Goal: Task Accomplishment & Management: Manage account settings

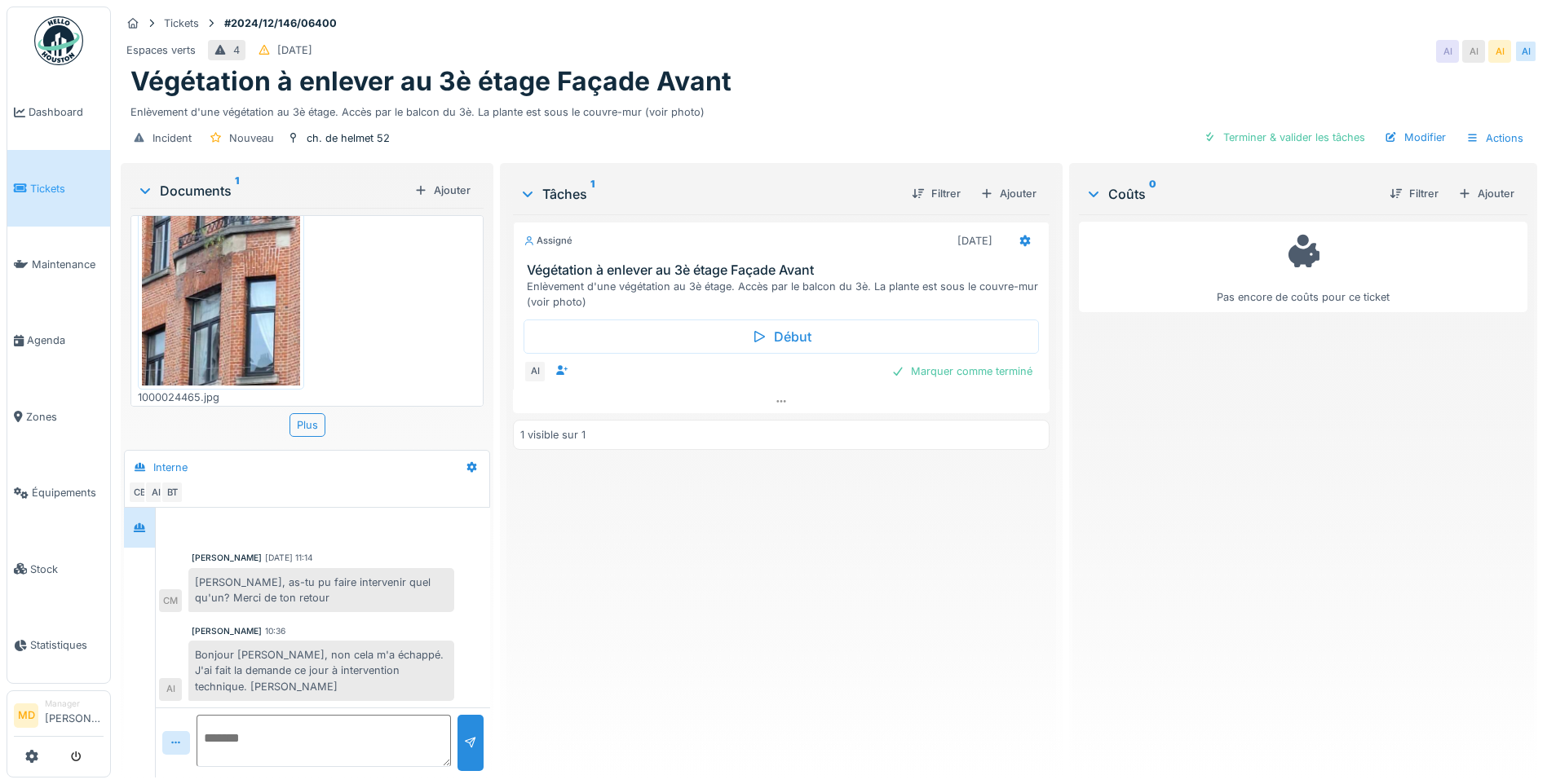
scroll to position [12, 0]
click at [261, 268] on img at bounding box center [221, 245] width 158 height 280
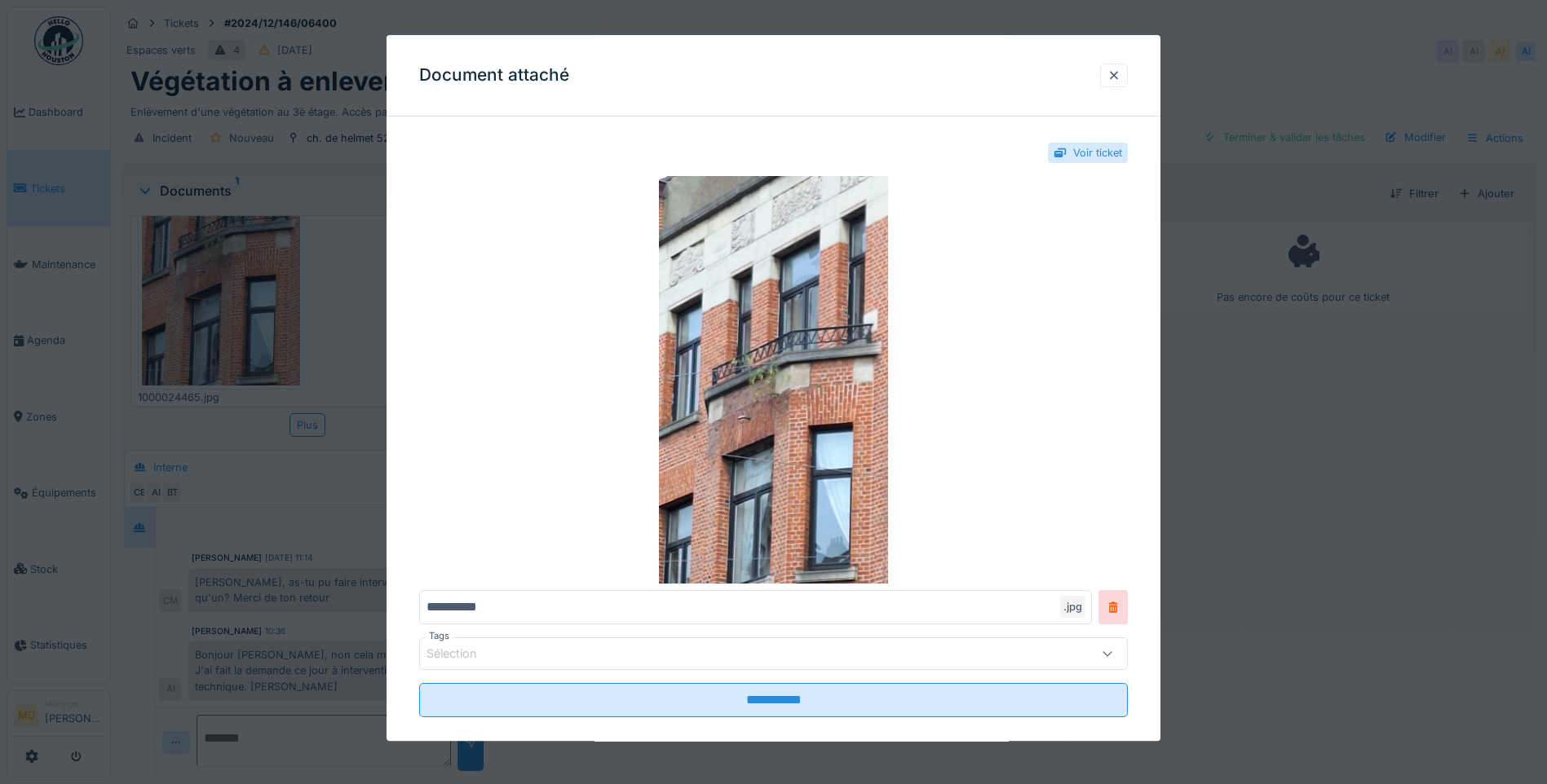
click at [1120, 80] on div at bounding box center [1113, 75] width 13 height 15
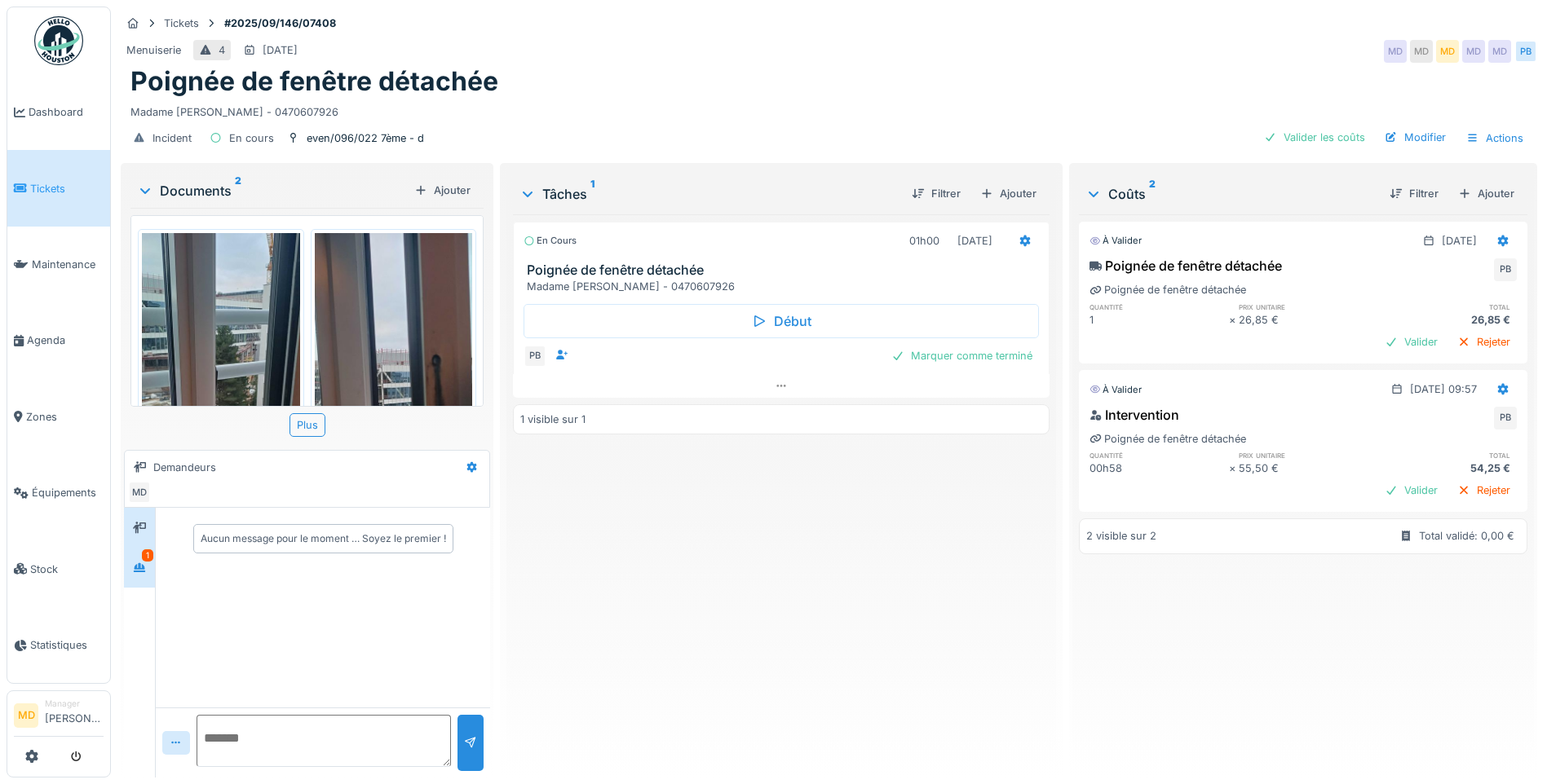
click at [143, 584] on div "1" at bounding box center [139, 568] width 31 height 40
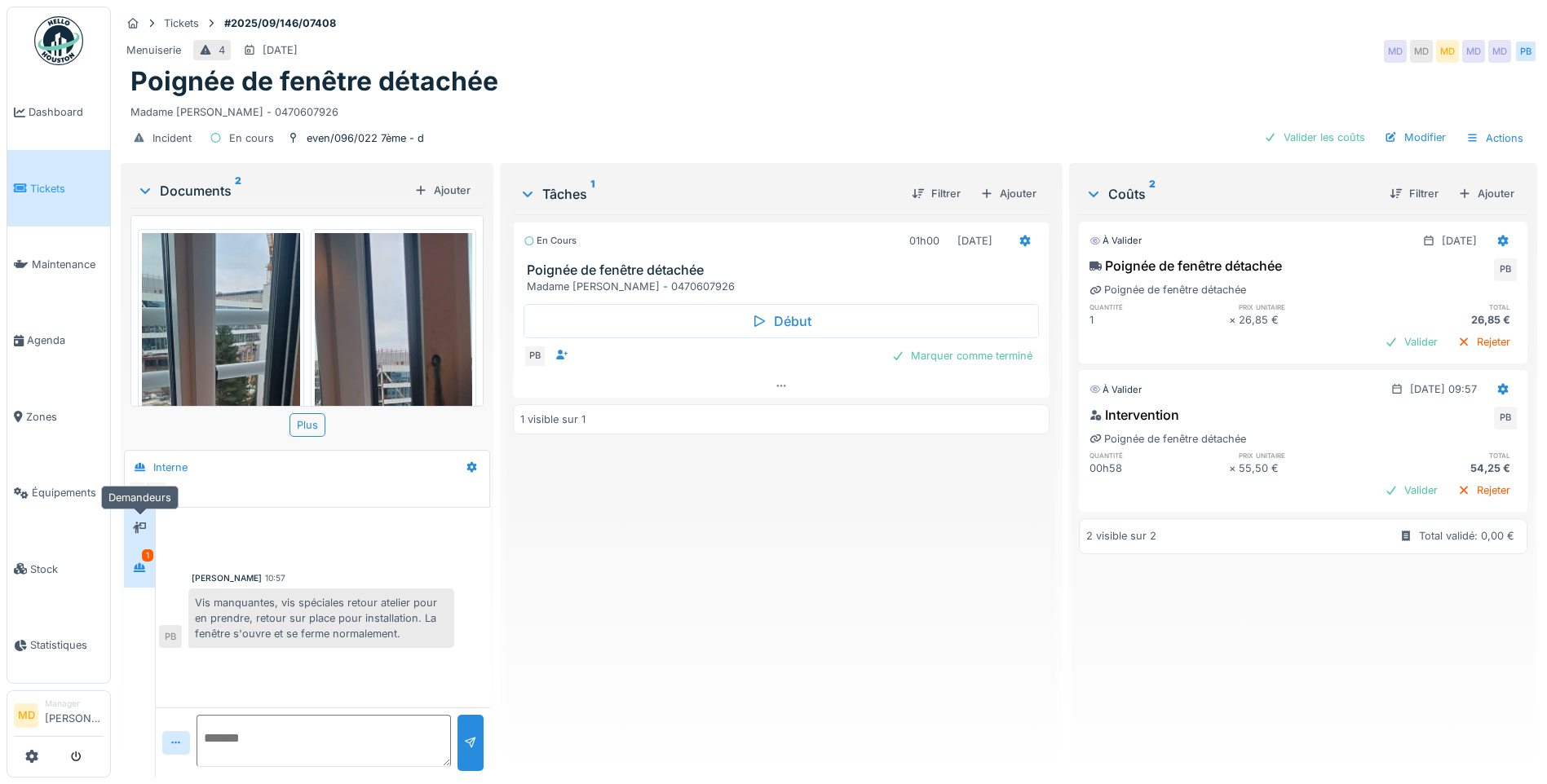
click at [145, 528] on icon at bounding box center [139, 527] width 13 height 11
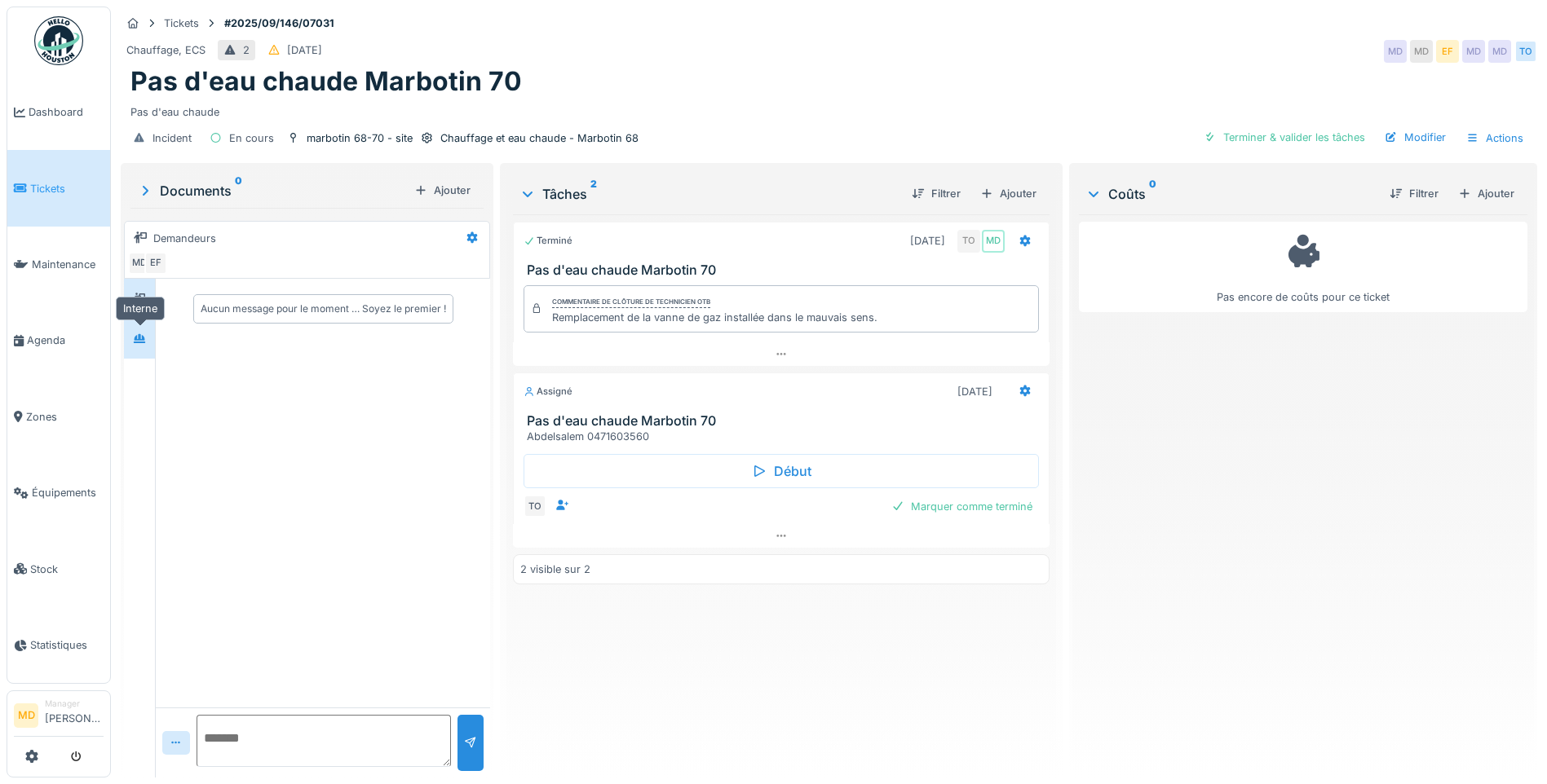
click at [130, 341] on div at bounding box center [139, 339] width 24 height 20
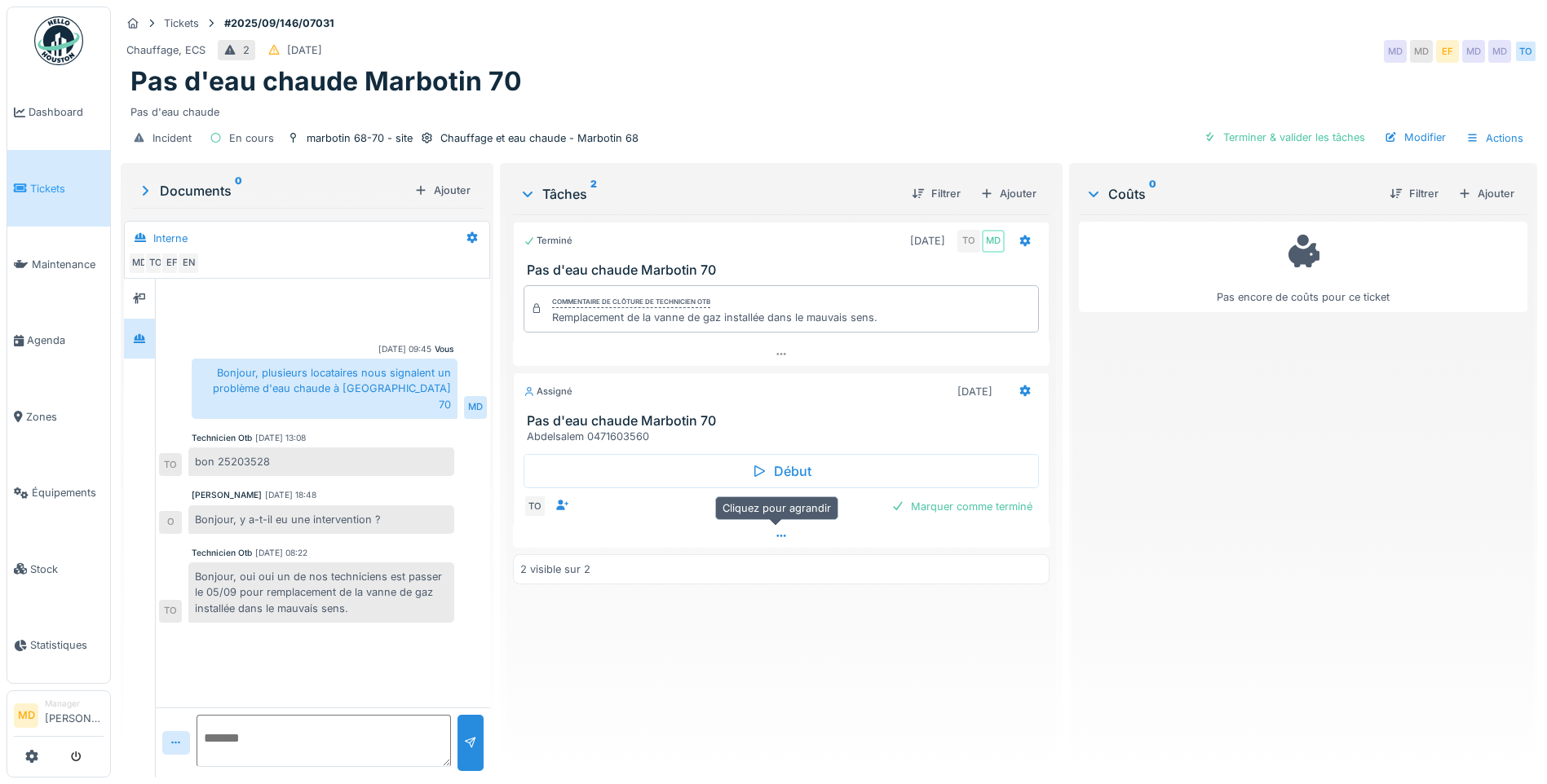
click at [774, 534] on icon at bounding box center [780, 536] width 13 height 11
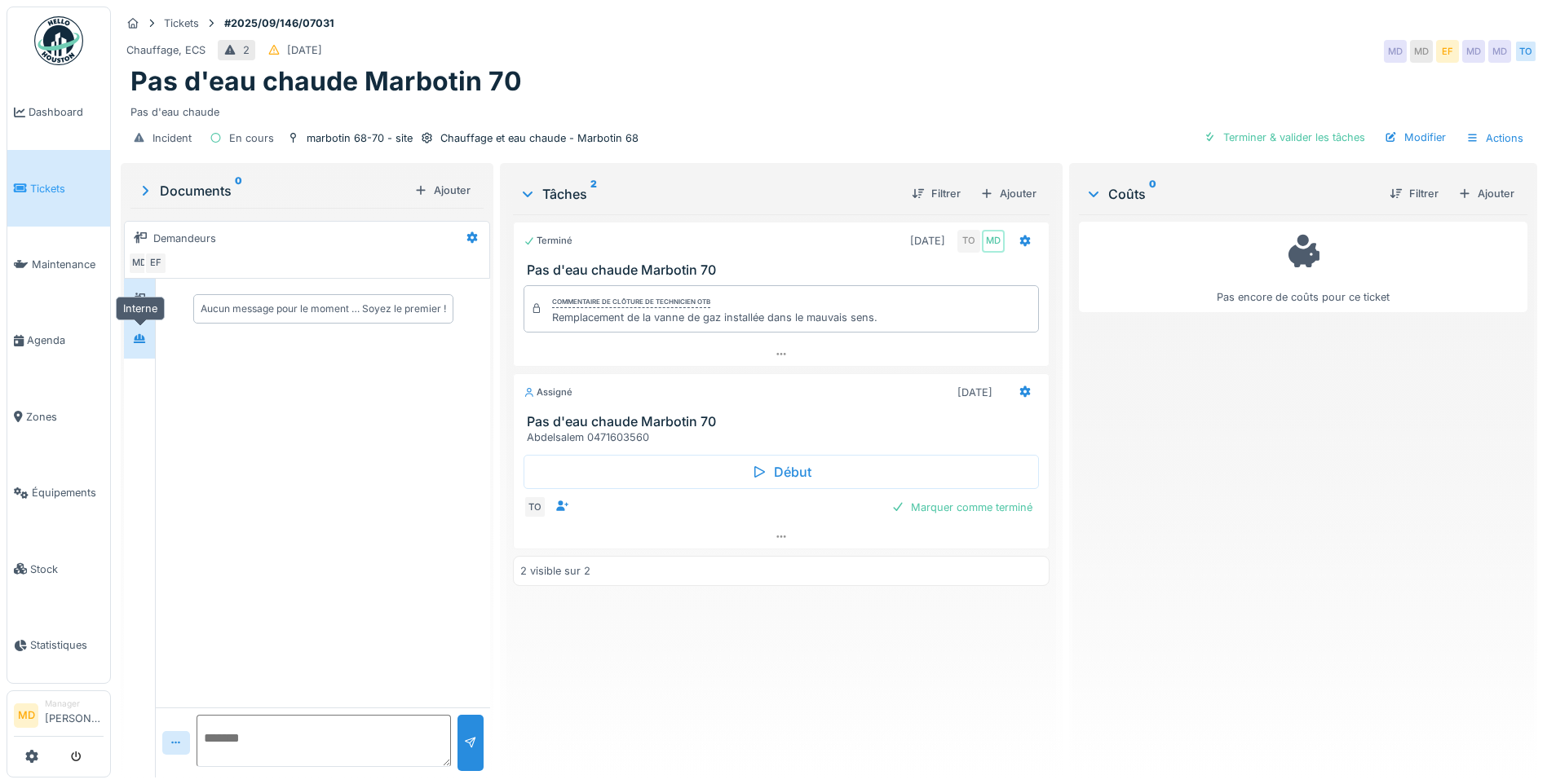
click at [147, 342] on div at bounding box center [139, 339] width 24 height 20
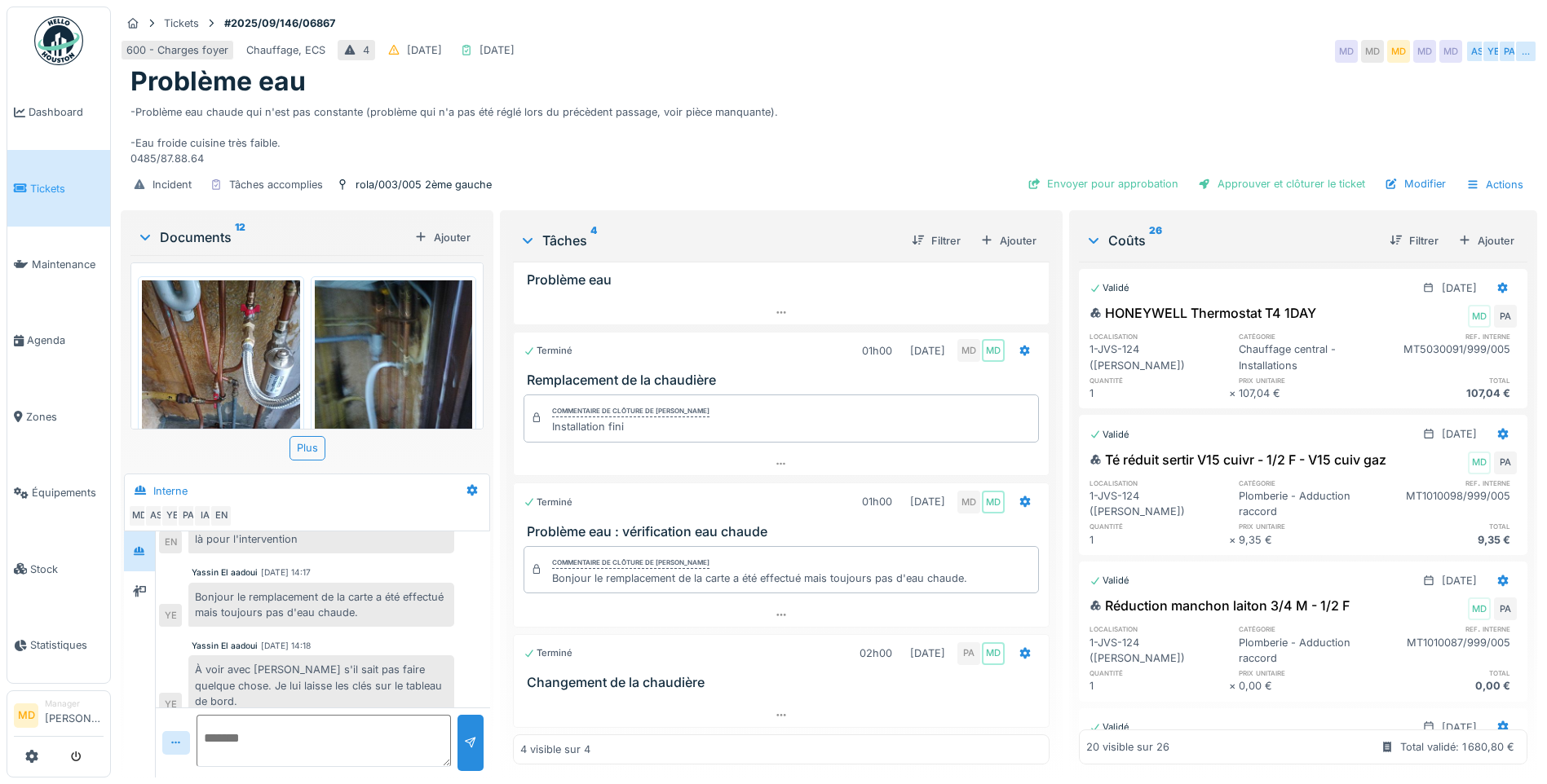
scroll to position [12, 0]
click at [135, 586] on div at bounding box center [139, 591] width 13 height 15
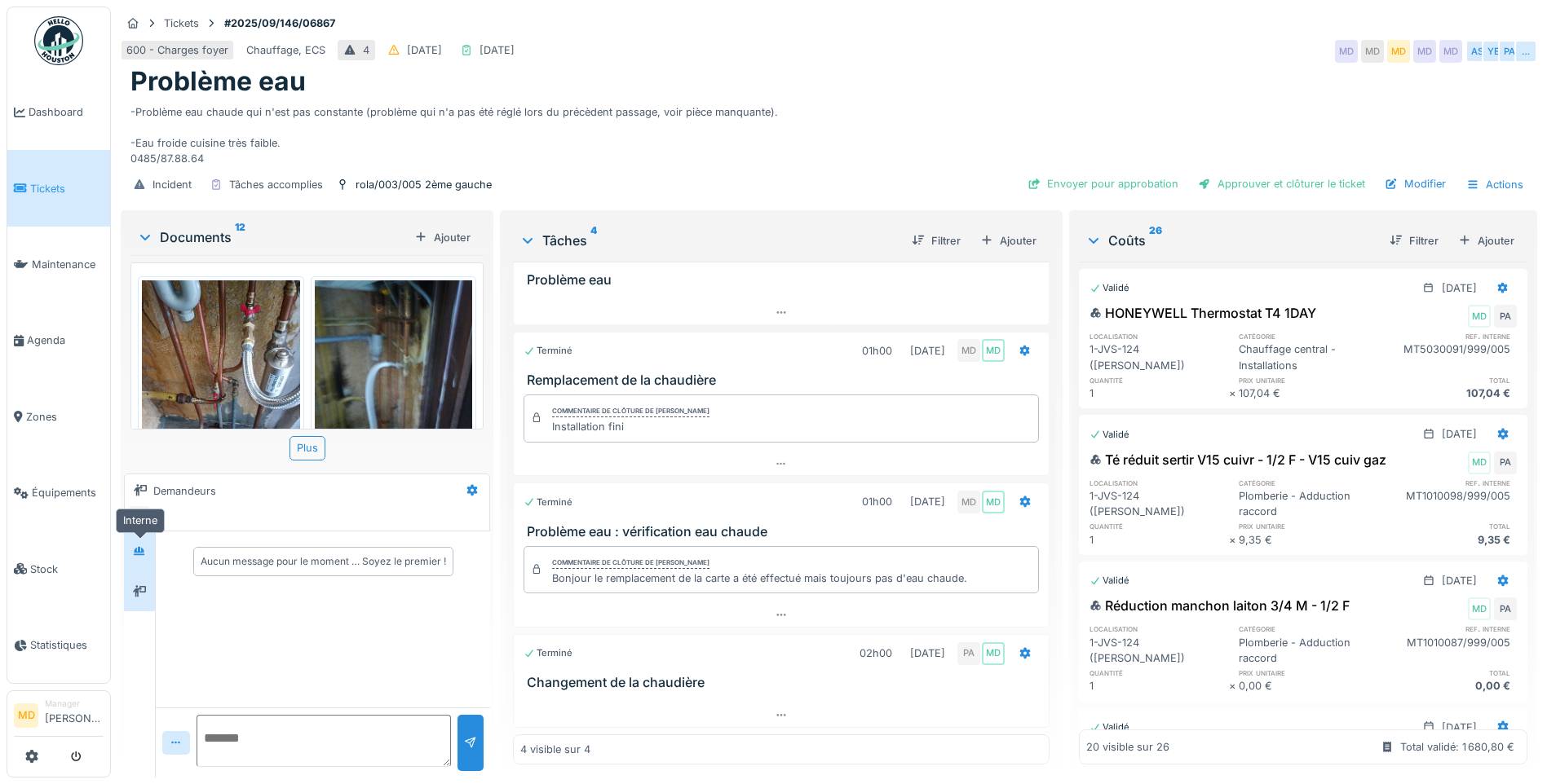
click at [135, 545] on div at bounding box center [139, 551] width 13 height 15
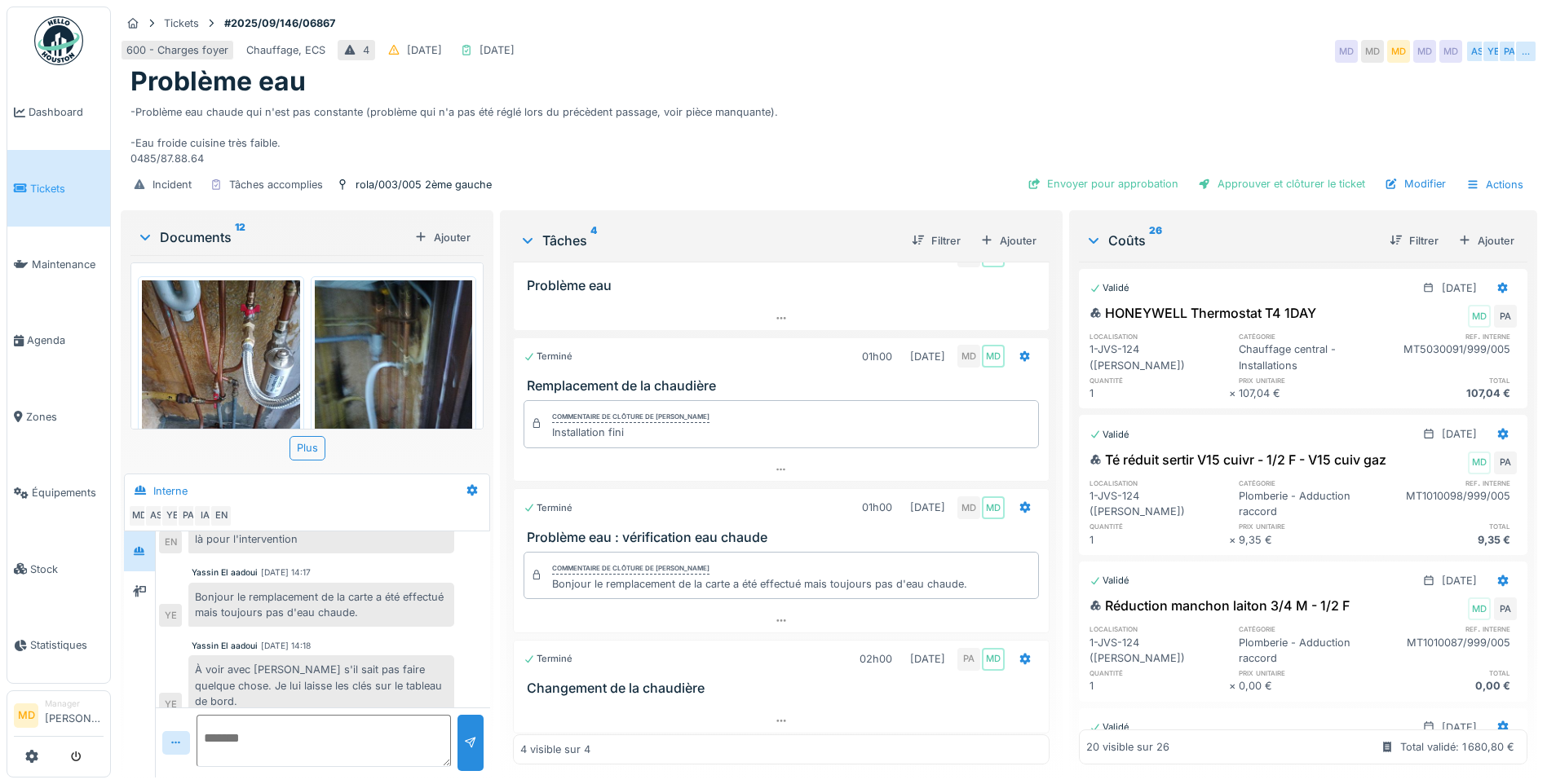
scroll to position [38, 0]
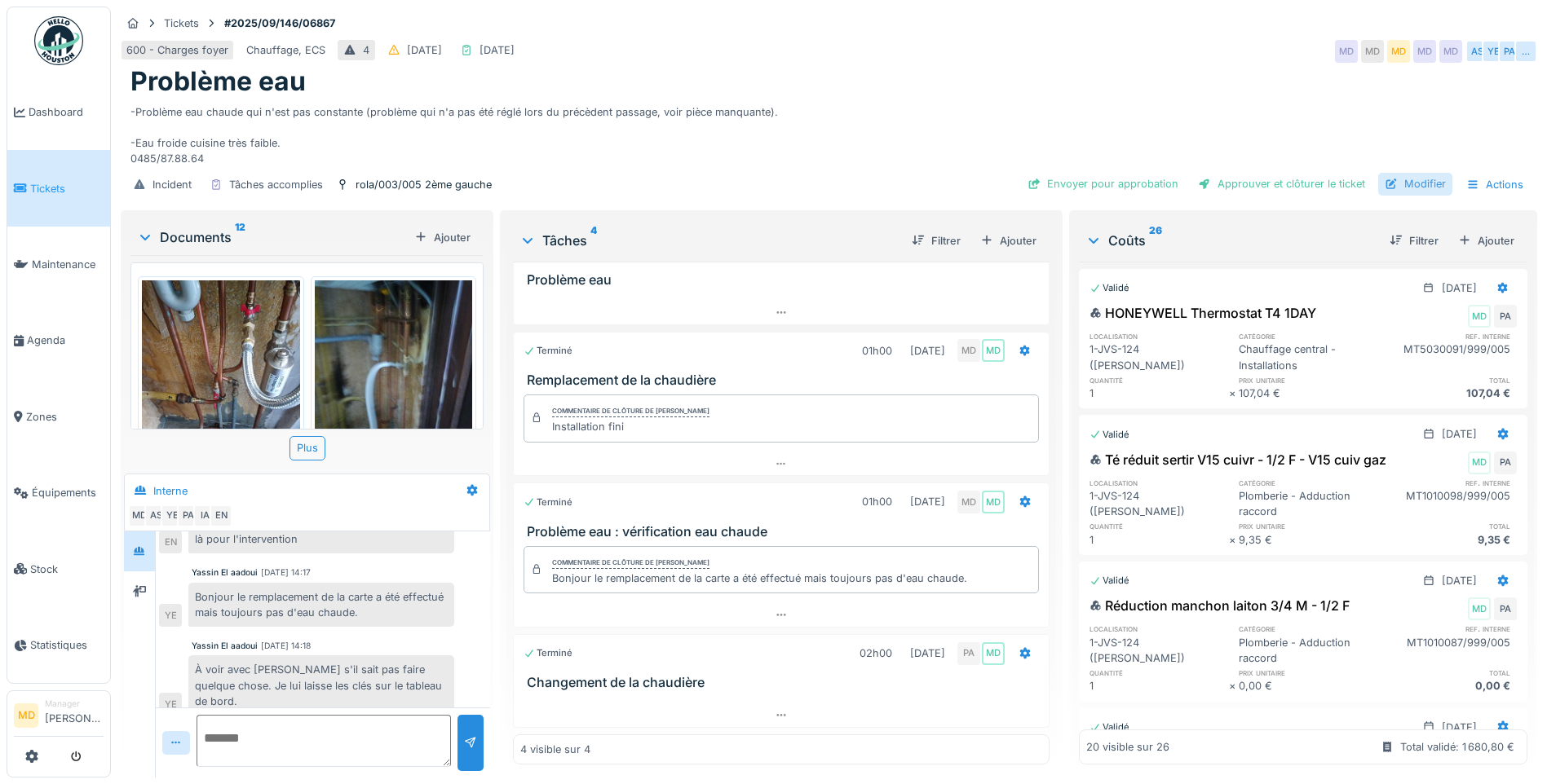
click at [1406, 173] on div "Modifier" at bounding box center [1415, 184] width 74 height 22
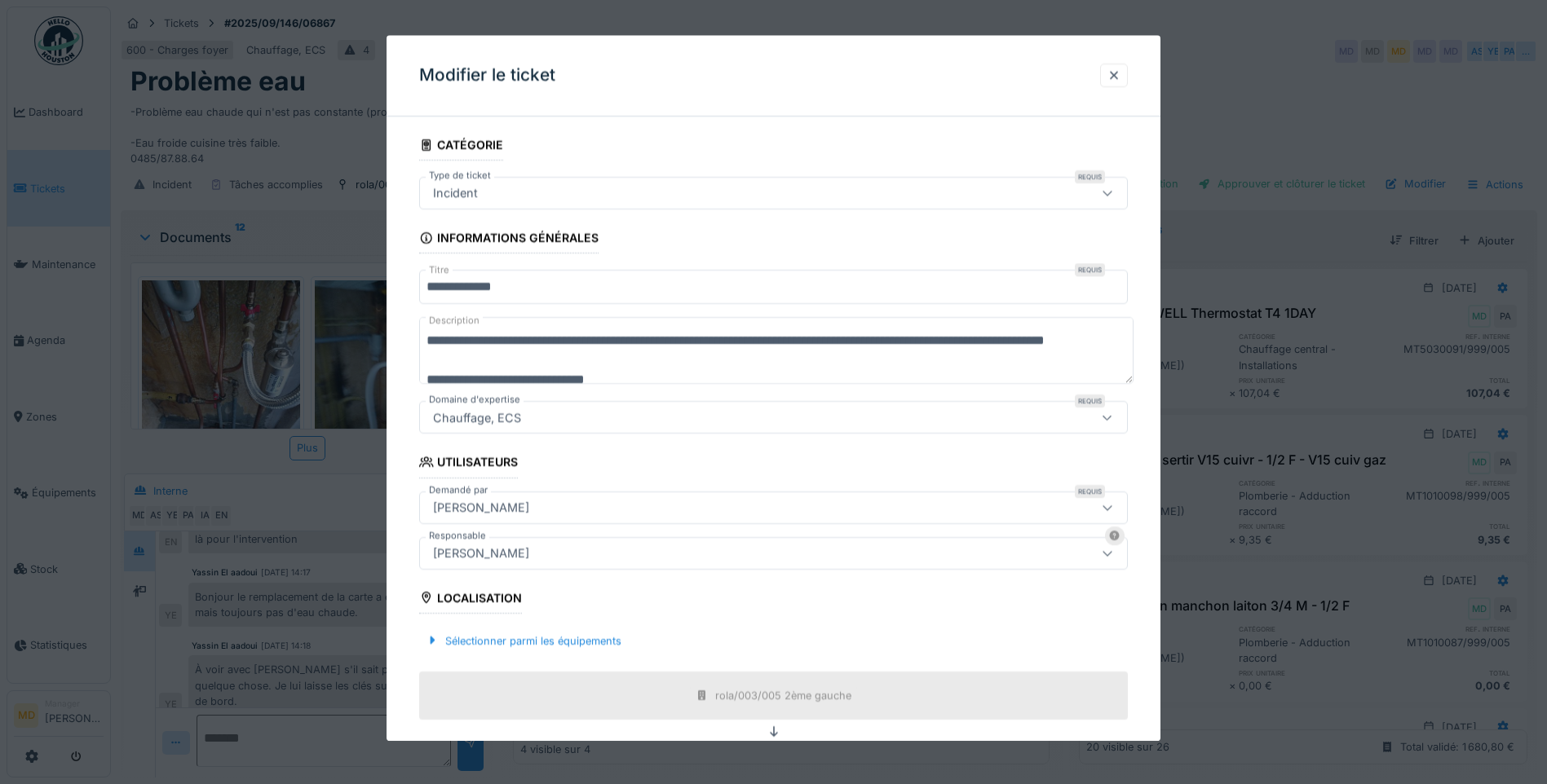
click at [505, 557] on div "[PERSON_NAME]" at bounding box center [480, 554] width 109 height 18
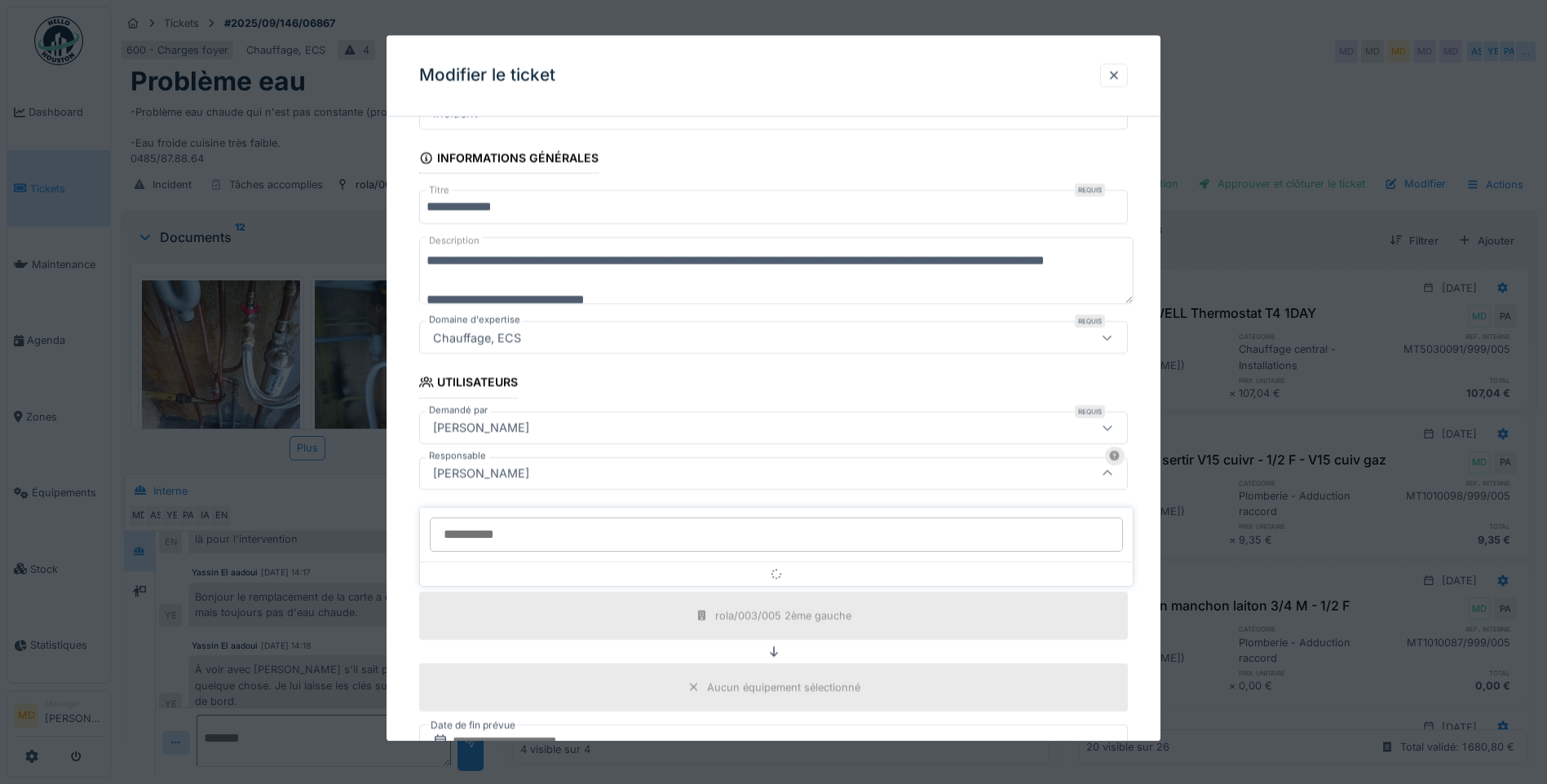
scroll to position [165, 0]
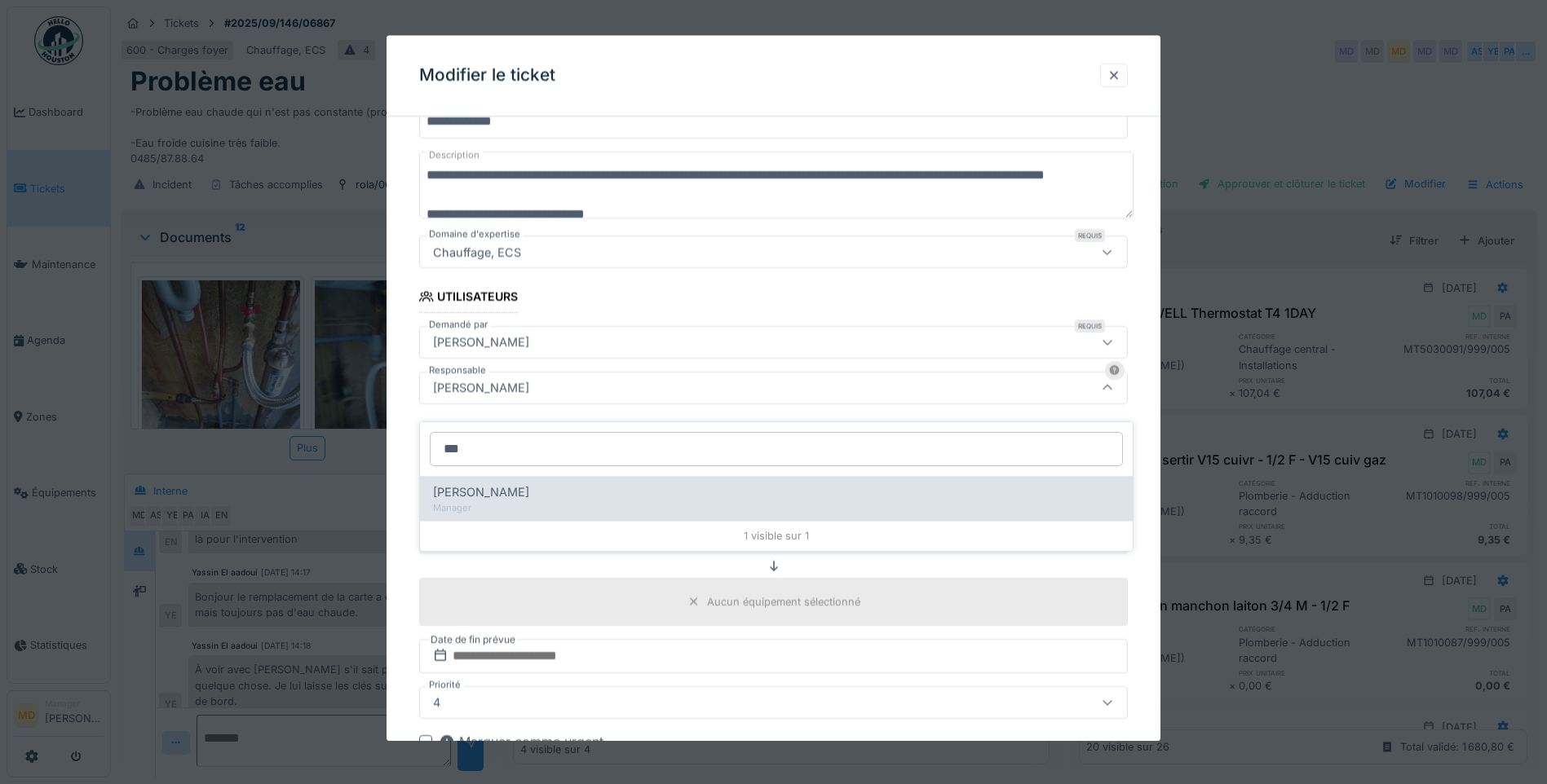
type input "***"
click at [514, 483] on span "Christian Bassette" at bounding box center [481, 492] width 96 height 18
type input "****"
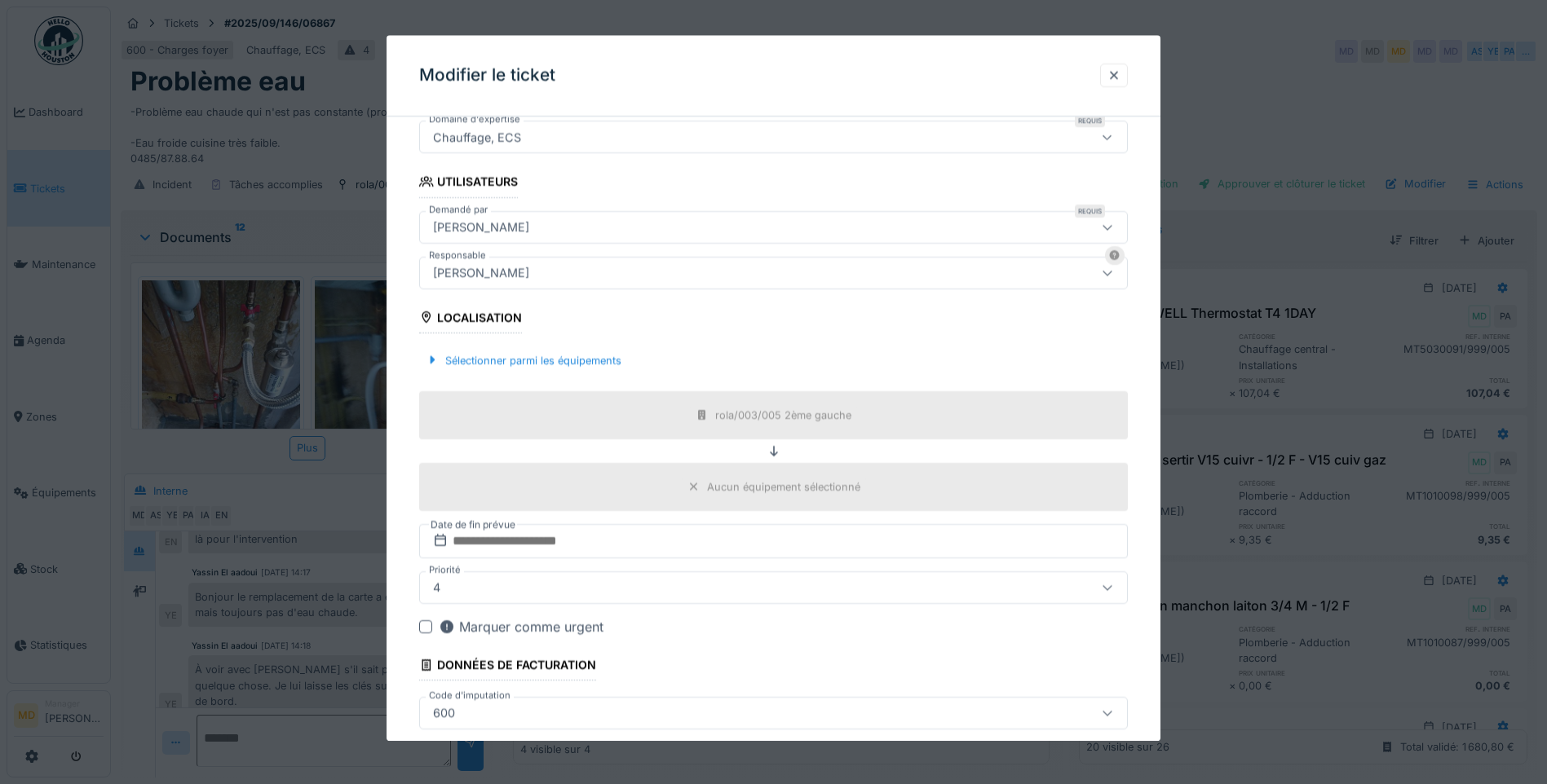
scroll to position [362, 0]
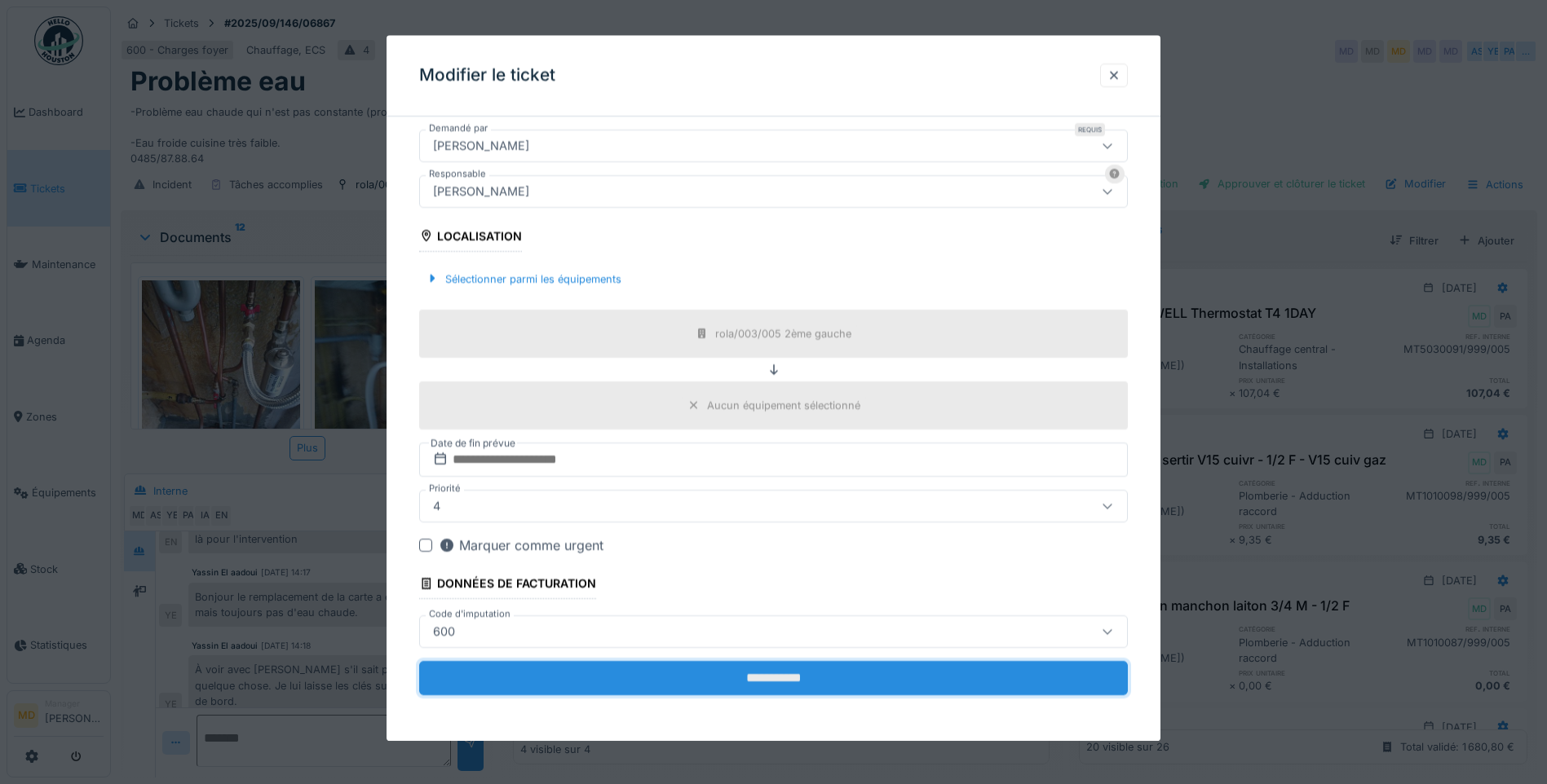
click at [772, 679] on input "**********" at bounding box center [773, 678] width 708 height 34
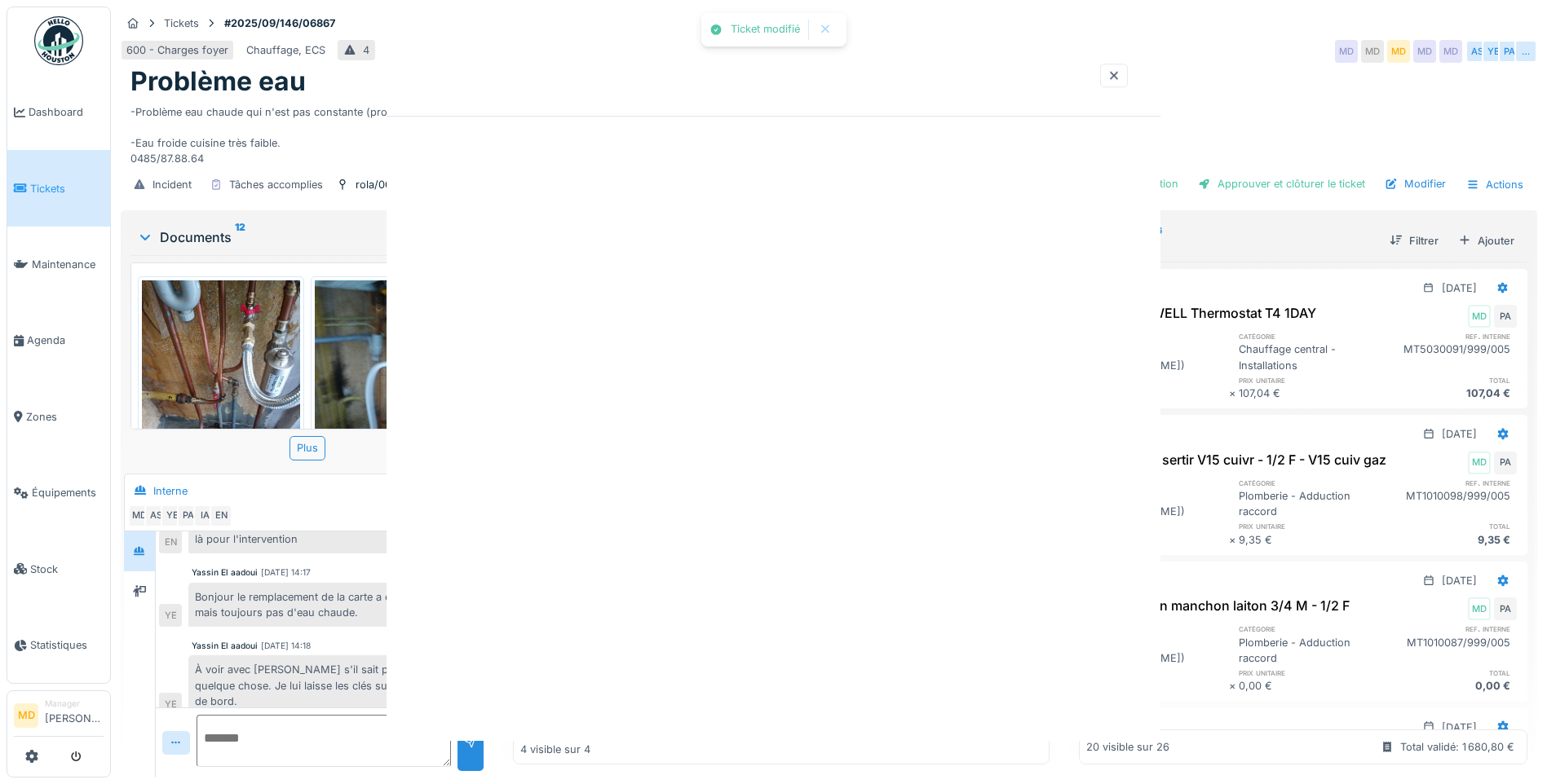
scroll to position [0, 0]
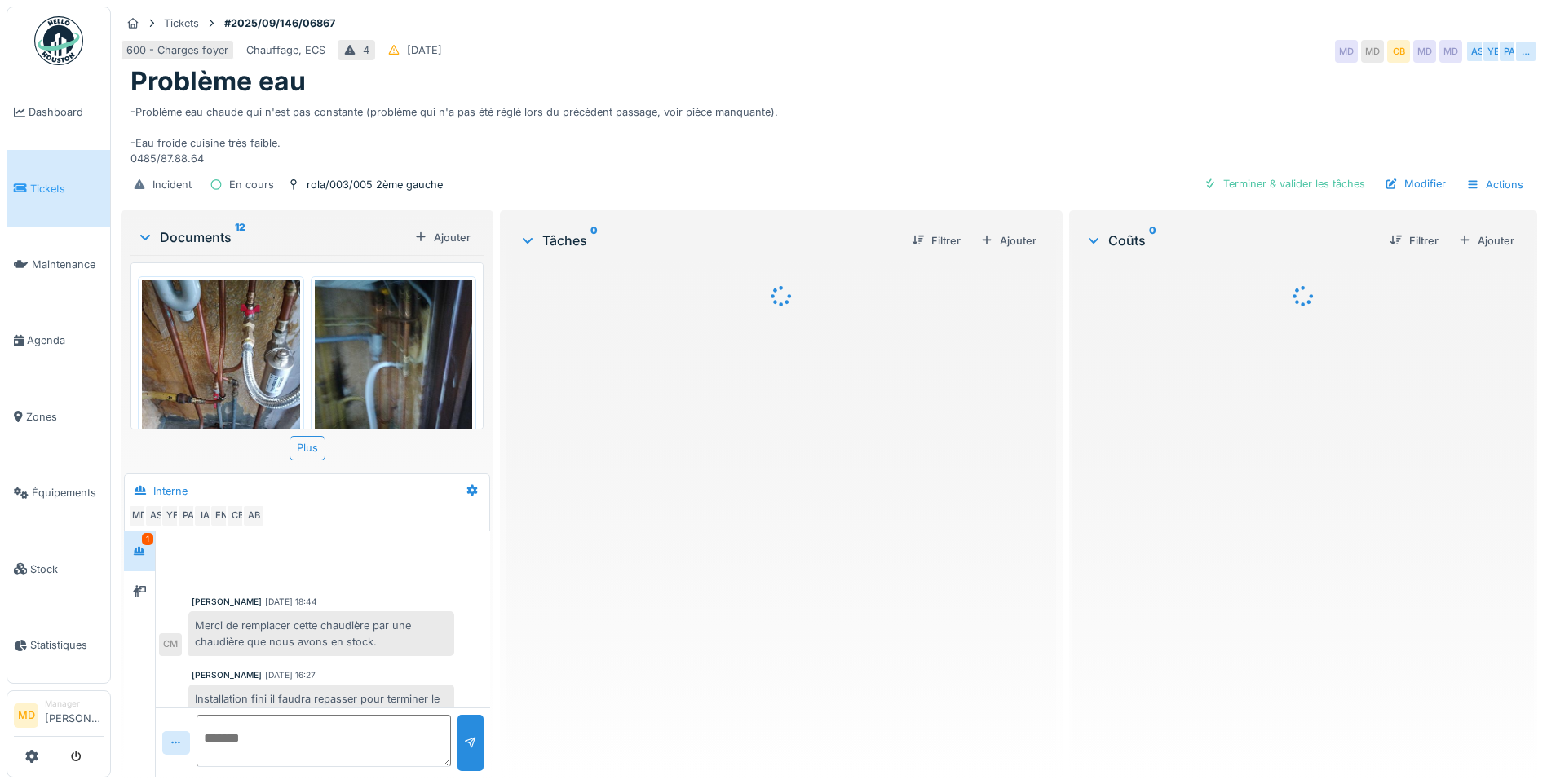
scroll to position [692, 0]
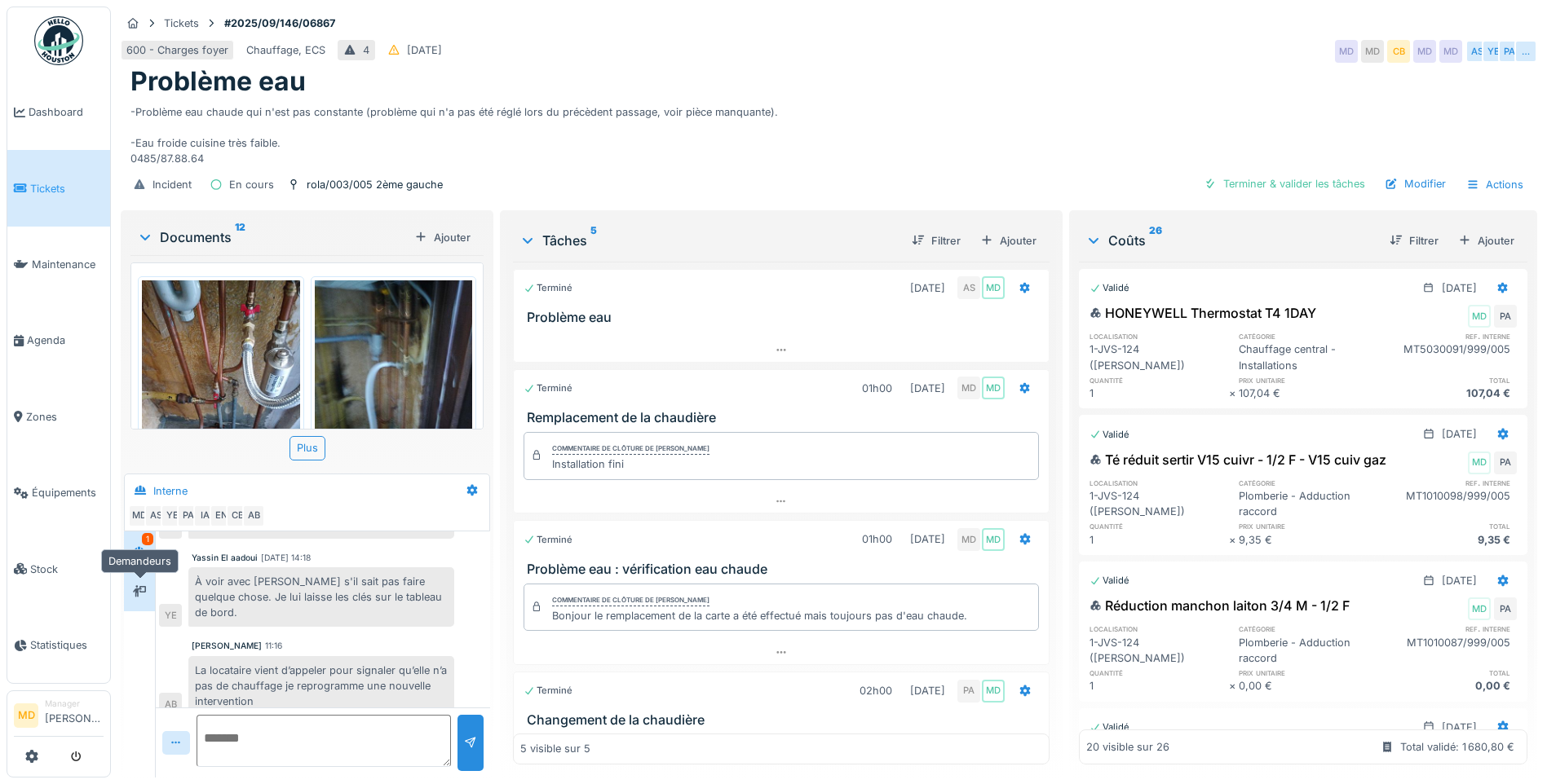
click at [148, 590] on div at bounding box center [139, 591] width 24 height 20
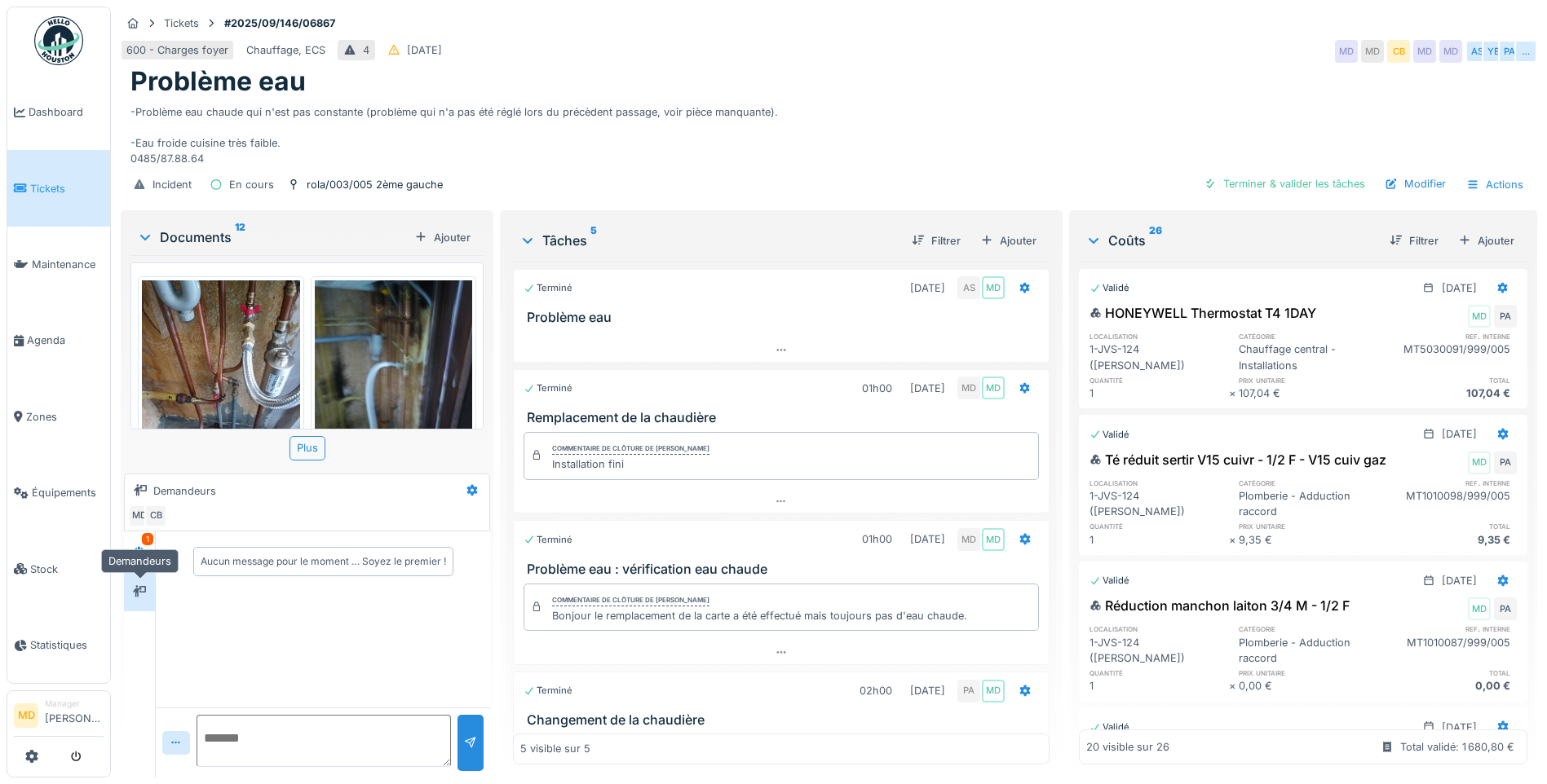
scroll to position [0, 0]
click at [141, 550] on icon at bounding box center [139, 550] width 11 height 9
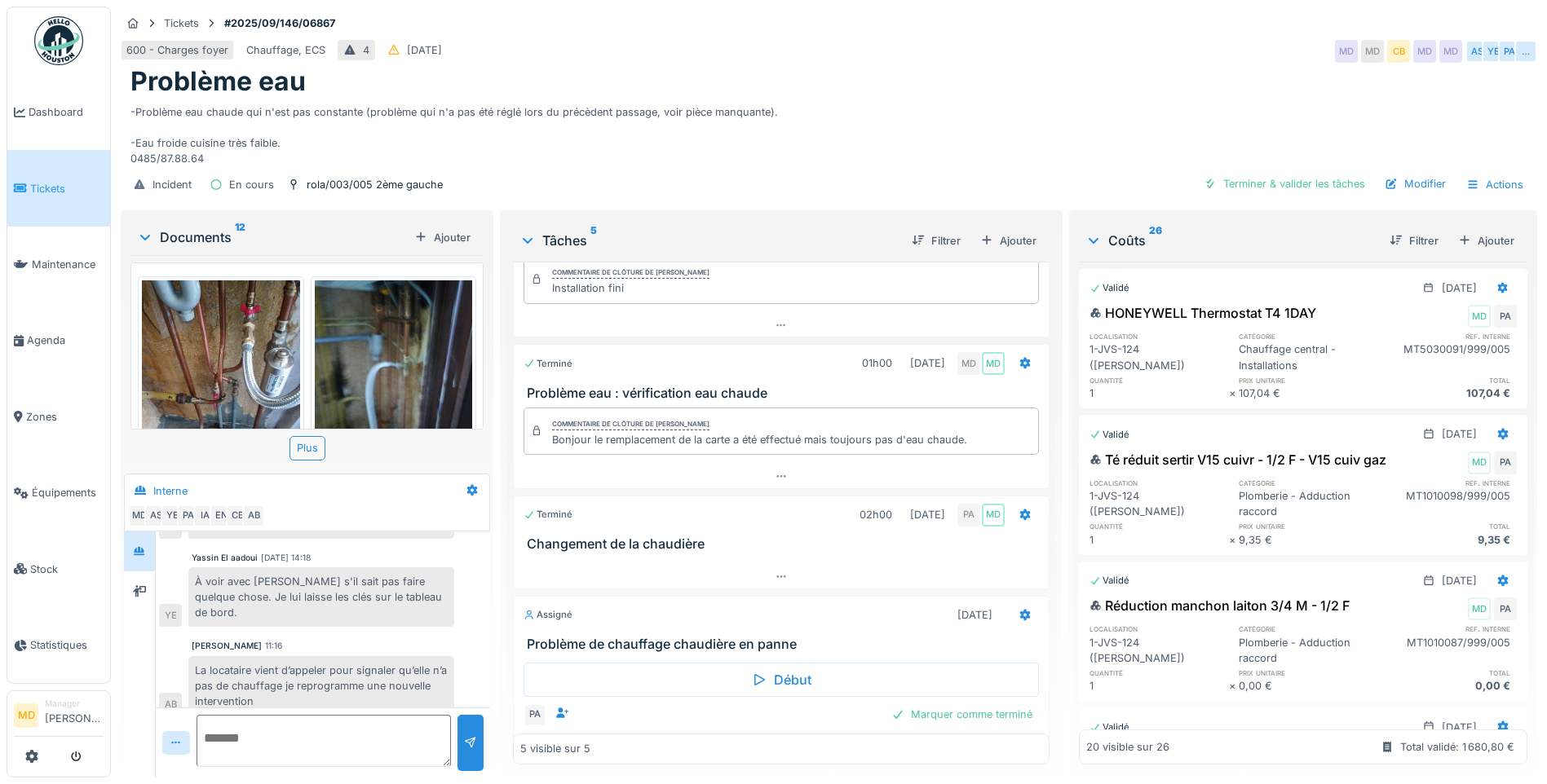
scroll to position [205, 0]
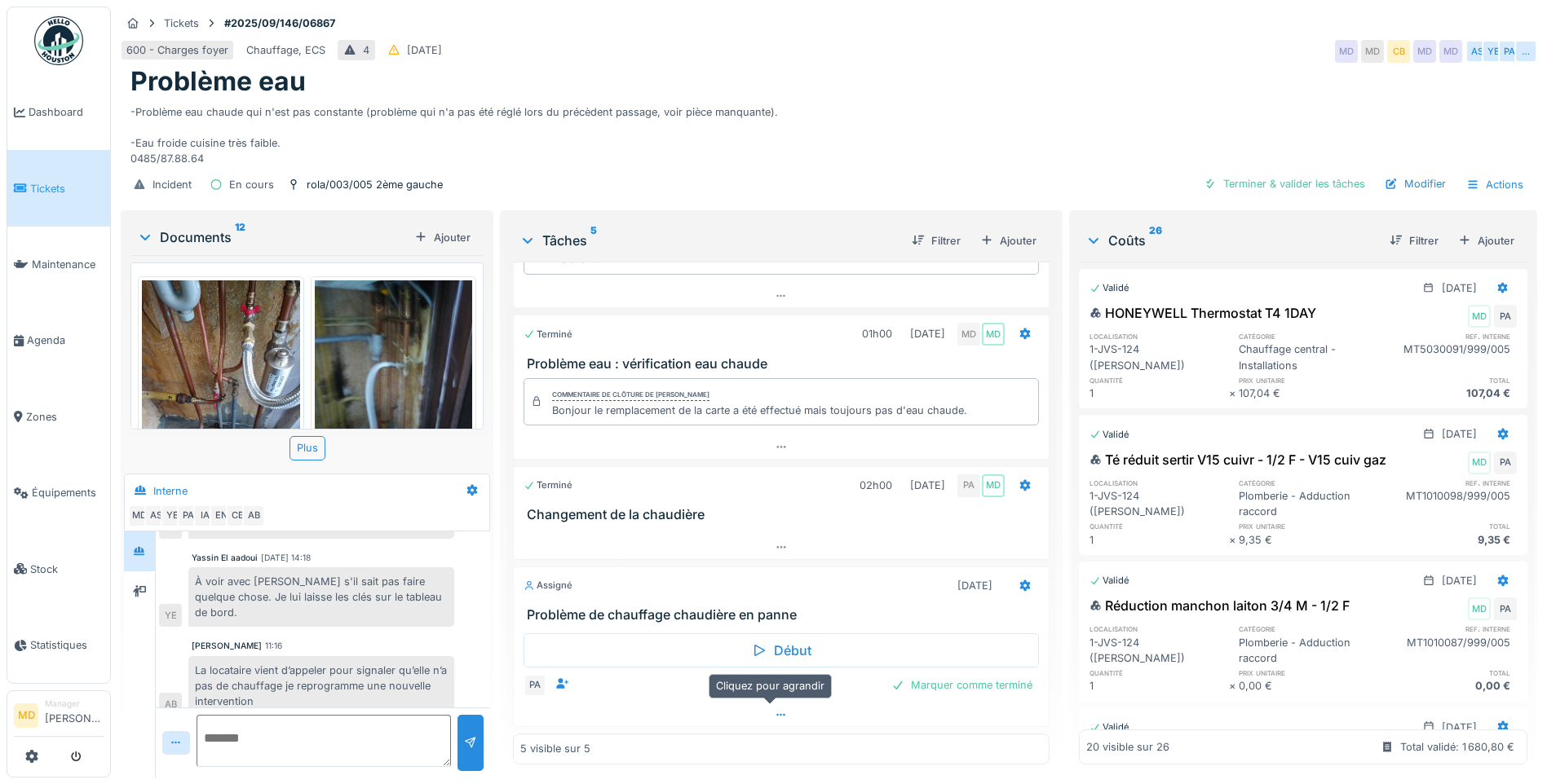
click at [779, 704] on div at bounding box center [781, 716] width 535 height 24
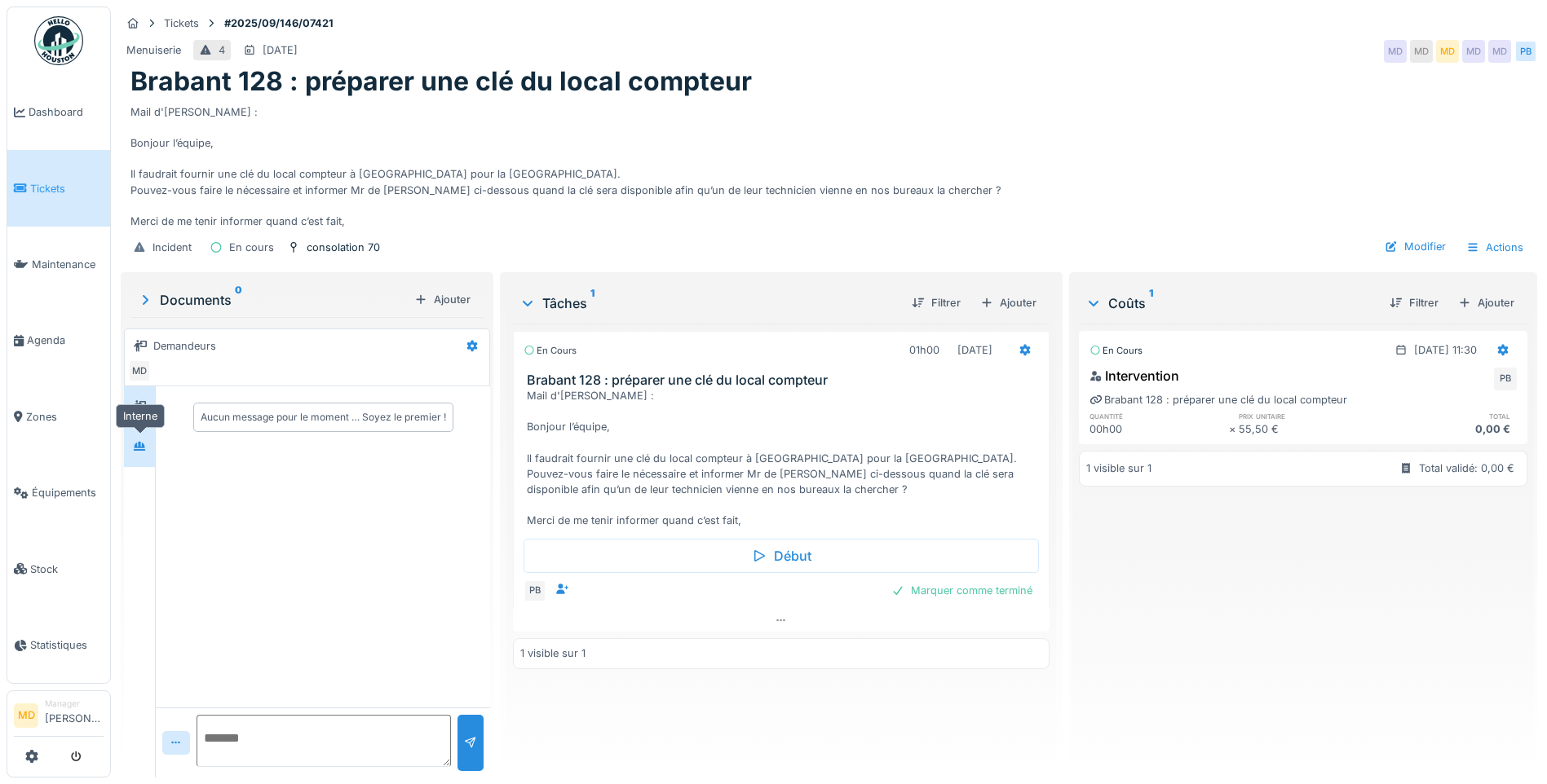
click at [145, 441] on icon at bounding box center [139, 446] width 13 height 11
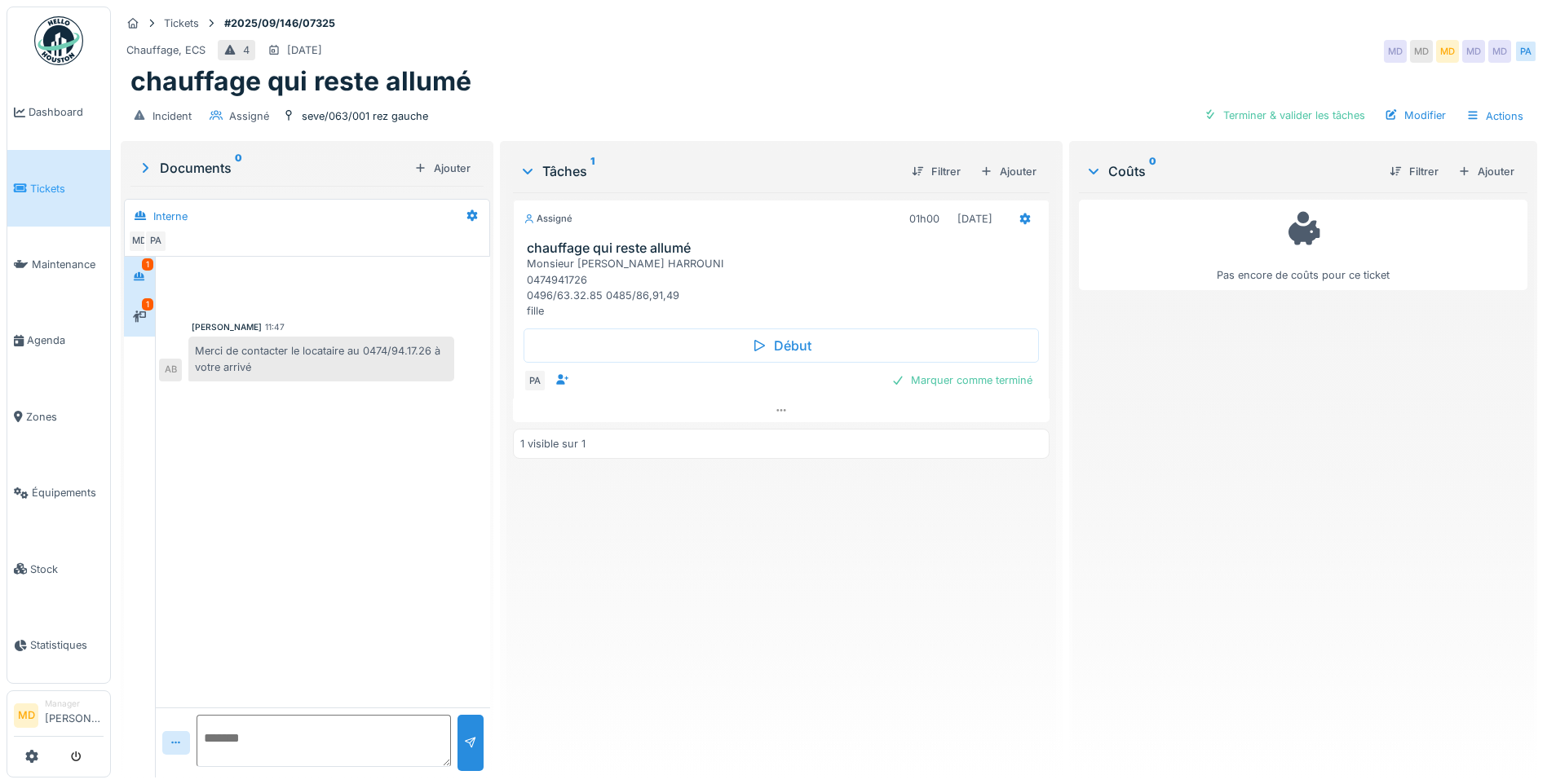
click at [143, 307] on div "1" at bounding box center [147, 304] width 11 height 12
click at [147, 282] on div at bounding box center [139, 277] width 24 height 20
click at [774, 405] on icon at bounding box center [780, 410] width 13 height 11
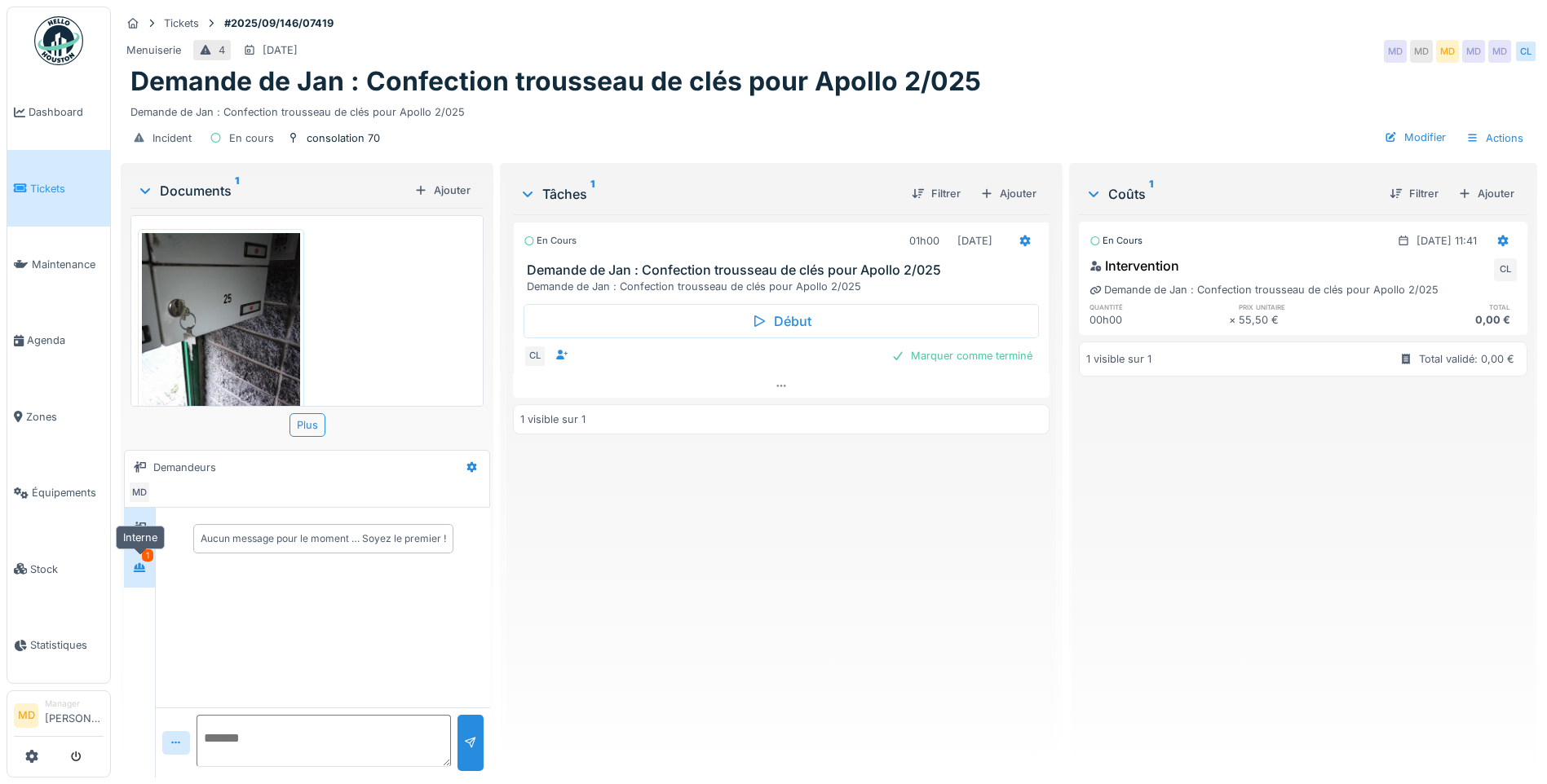
click at [142, 584] on div "1" at bounding box center [139, 568] width 31 height 40
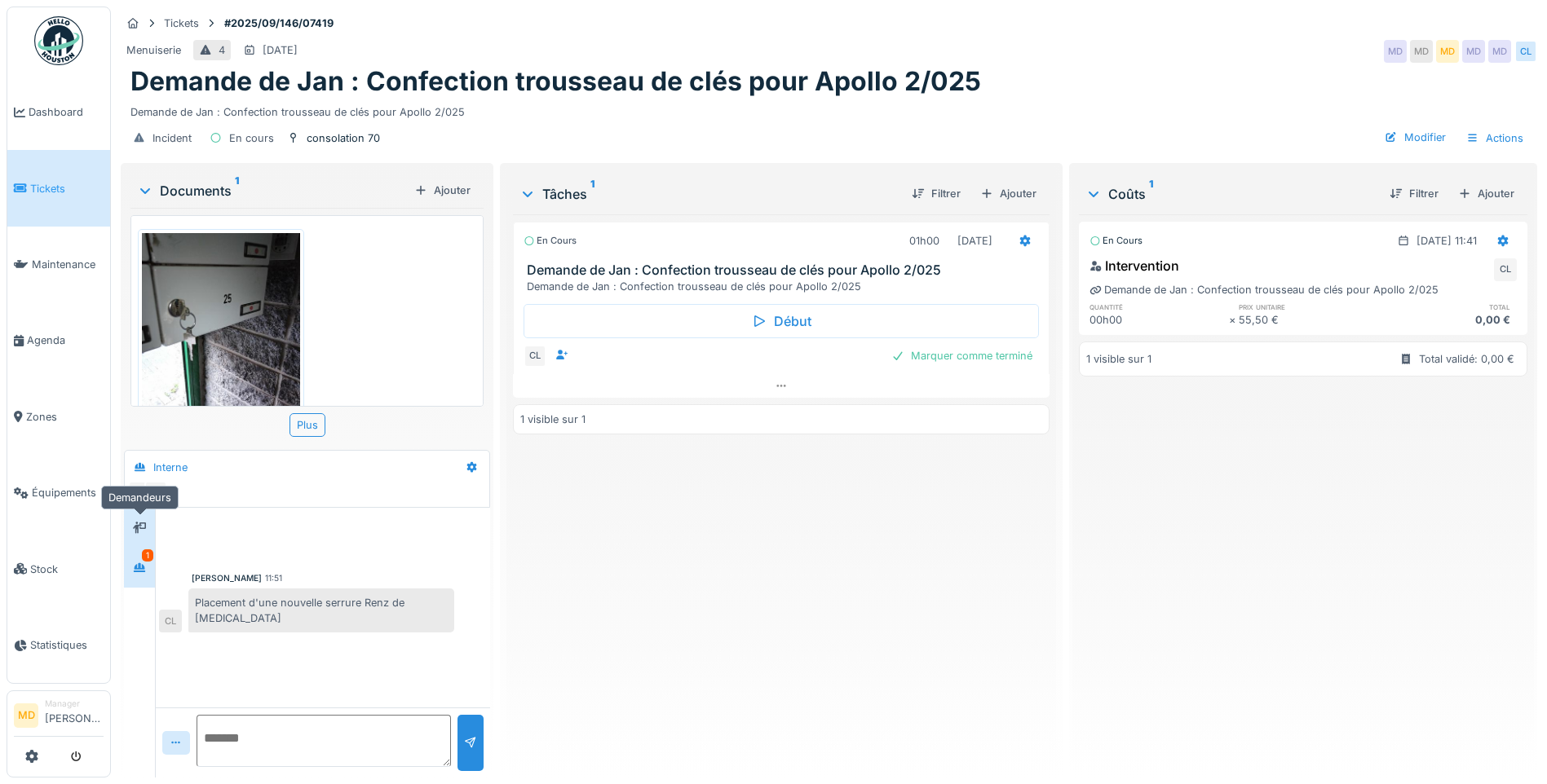
click at [137, 523] on icon at bounding box center [139, 528] width 13 height 11
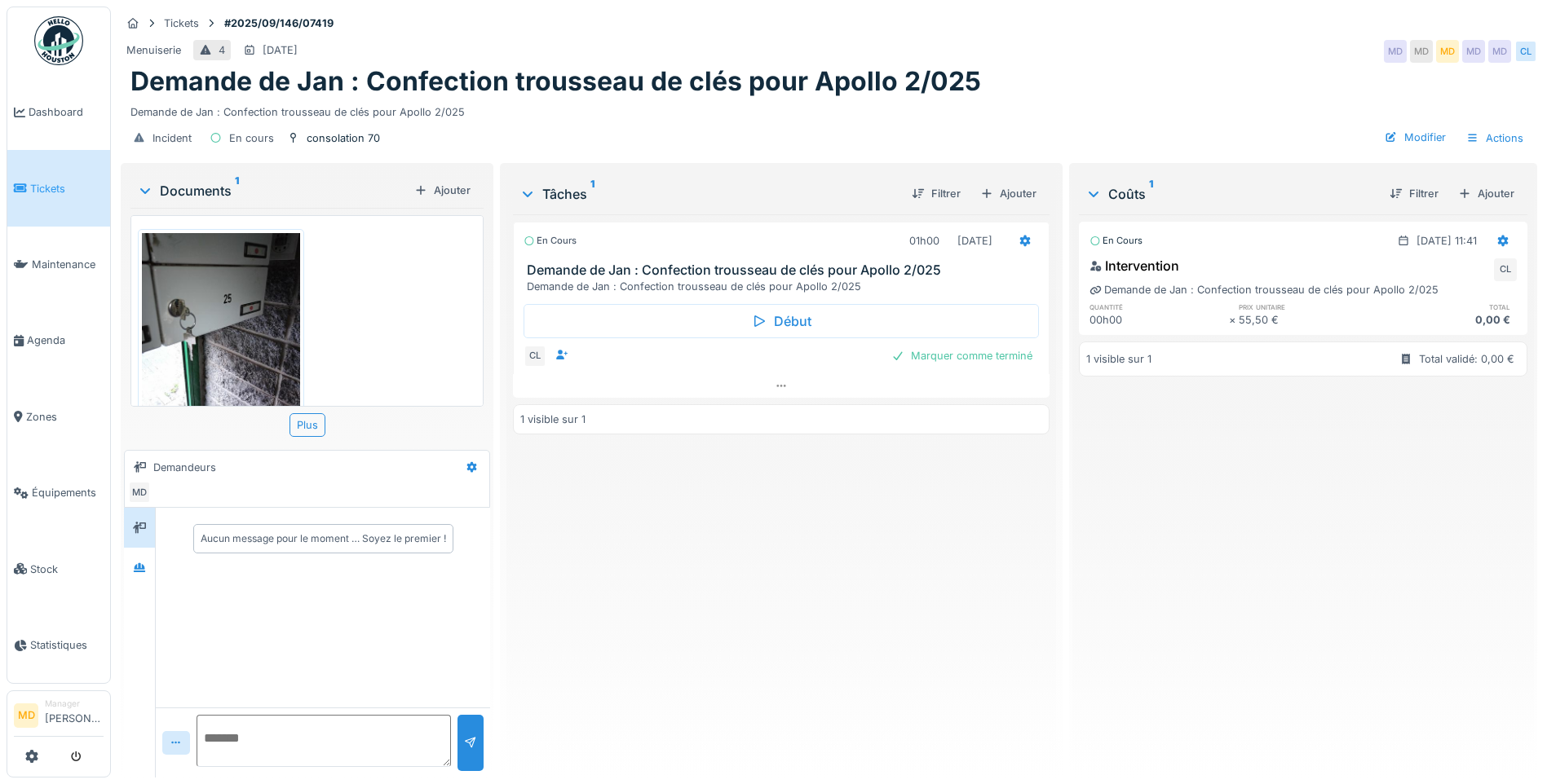
click at [196, 304] on img at bounding box center [221, 338] width 158 height 210
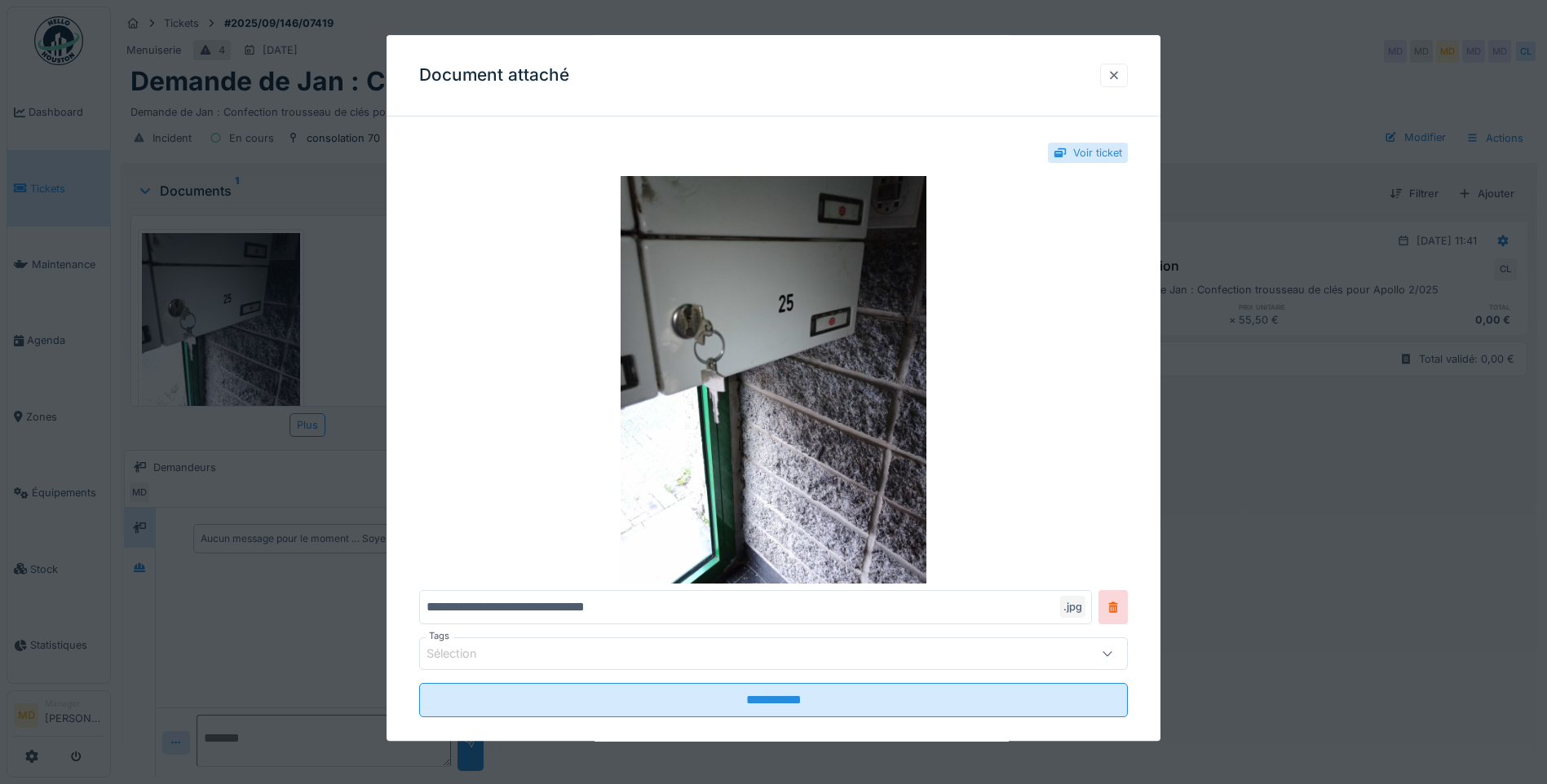
click at [1120, 73] on div at bounding box center [1113, 75] width 13 height 15
